Goal: Task Accomplishment & Management: Complete application form

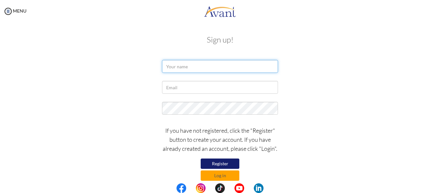
click at [184, 67] on input "text" at bounding box center [220, 66] width 116 height 13
type input "[PERSON_NAME]"
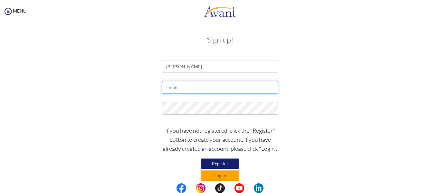
click at [192, 92] on input "text" at bounding box center [220, 87] width 116 height 13
type input "[EMAIL_ADDRESS][DOMAIN_NAME]"
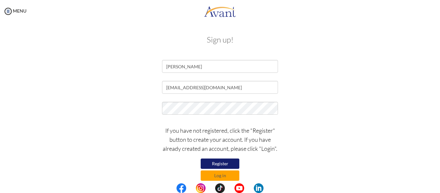
click at [335, 94] on div "[EMAIL_ADDRESS][DOMAIN_NAME]" at bounding box center [220, 89] width 377 height 16
click at [224, 161] on button "Register" at bounding box center [220, 163] width 39 height 10
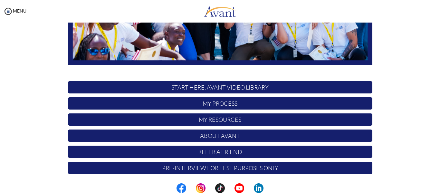
scroll to position [165, 0]
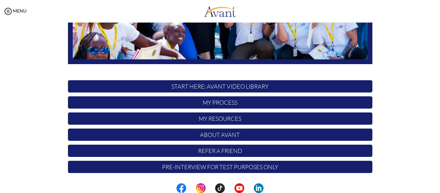
click at [232, 86] on p "START HERE: Avant Video Library" at bounding box center [220, 86] width 304 height 12
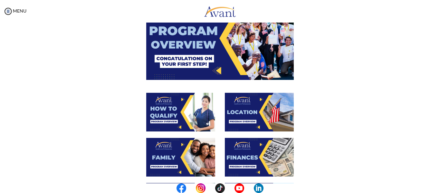
scroll to position [0, 0]
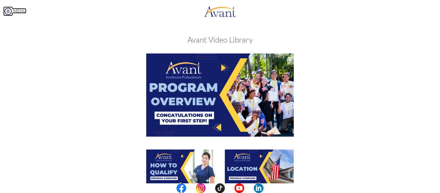
click at [7, 15] on img at bounding box center [8, 11] width 10 height 10
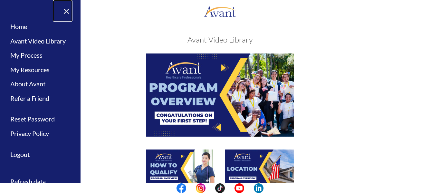
click at [65, 12] on link "×" at bounding box center [63, 11] width 20 height 22
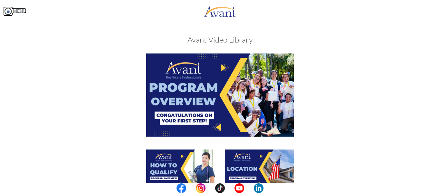
click at [10, 12] on img at bounding box center [8, 11] width 10 height 10
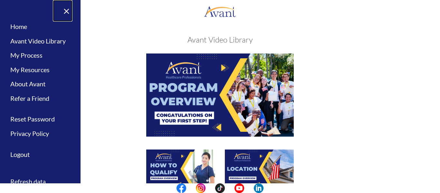
click at [65, 12] on link "×" at bounding box center [63, 11] width 20 height 22
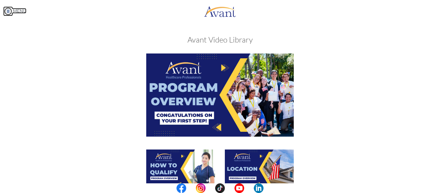
click at [8, 8] on img at bounding box center [8, 11] width 10 height 10
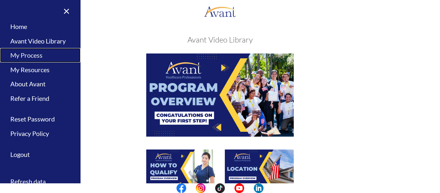
click at [28, 58] on link "My Process" at bounding box center [40, 55] width 80 height 14
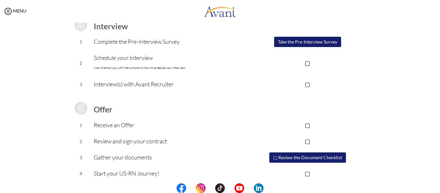
scroll to position [100, 0]
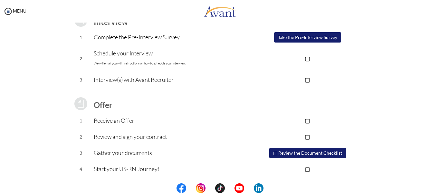
click at [311, 154] on button "▢ Review the Document Checklist" at bounding box center [307, 153] width 77 height 10
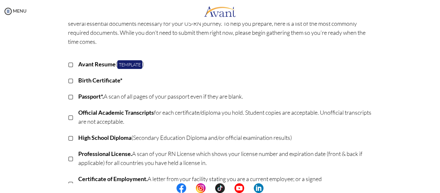
scroll to position [46, 0]
click at [132, 65] on link "Template" at bounding box center [129, 65] width 25 height 9
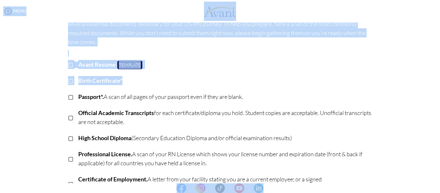
drag, startPoint x: 76, startPoint y: 65, endPoint x: 141, endPoint y: 88, distance: 68.6
click at [141, 88] on body "Maintenance break. Please come back in 2 hours. MENU My Status What is the next…" at bounding box center [220, 96] width 440 height 193
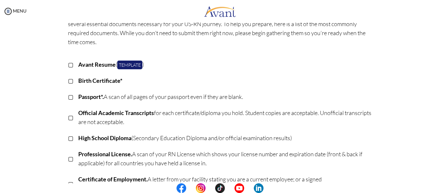
click at [164, 90] on td "Passport*. A scan of all pages of your passport even if they are blank." at bounding box center [225, 97] width 294 height 16
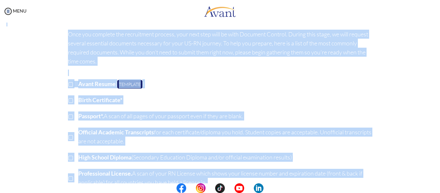
scroll to position [5, 0]
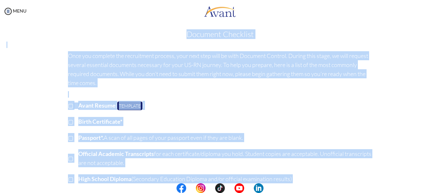
drag, startPoint x: 189, startPoint y: 127, endPoint x: 72, endPoint y: 32, distance: 150.8
copy div "Document Checklist Once you complete the recruitment process, your next step wi…"
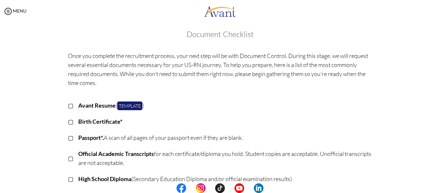
scroll to position [0, 0]
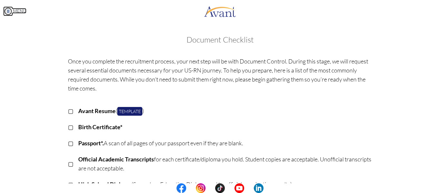
click at [12, 13] on img at bounding box center [8, 11] width 10 height 10
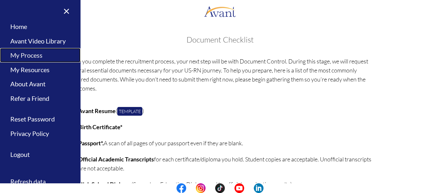
click at [23, 55] on link "My Process" at bounding box center [40, 55] width 80 height 14
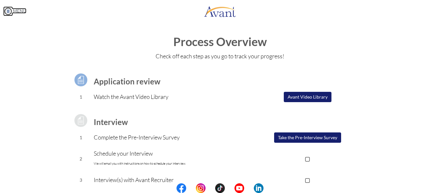
click at [7, 13] on img at bounding box center [8, 11] width 10 height 10
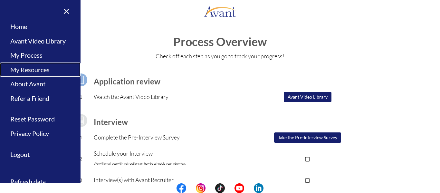
click at [30, 74] on link "My Resources" at bounding box center [40, 69] width 80 height 14
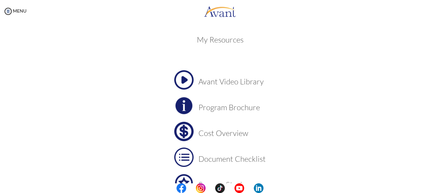
click at [222, 106] on h3 "Program Brochure" at bounding box center [231, 107] width 67 height 8
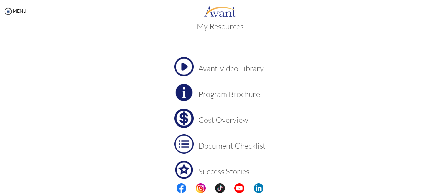
scroll to position [14, 0]
click at [228, 69] on h3 "Avant Video Library" at bounding box center [231, 68] width 67 height 8
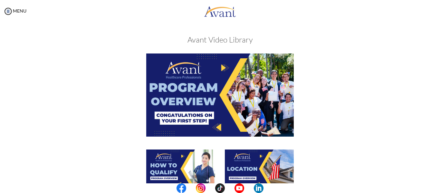
scroll to position [0, 0]
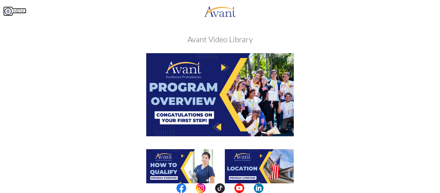
click at [8, 12] on img at bounding box center [8, 11] width 10 height 10
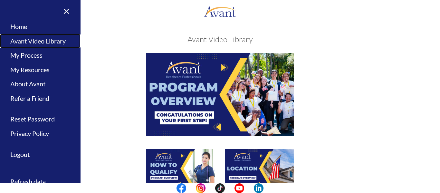
click at [28, 43] on link "Avant Video Library" at bounding box center [40, 41] width 80 height 14
